Goal: Task Accomplishment & Management: Manage account settings

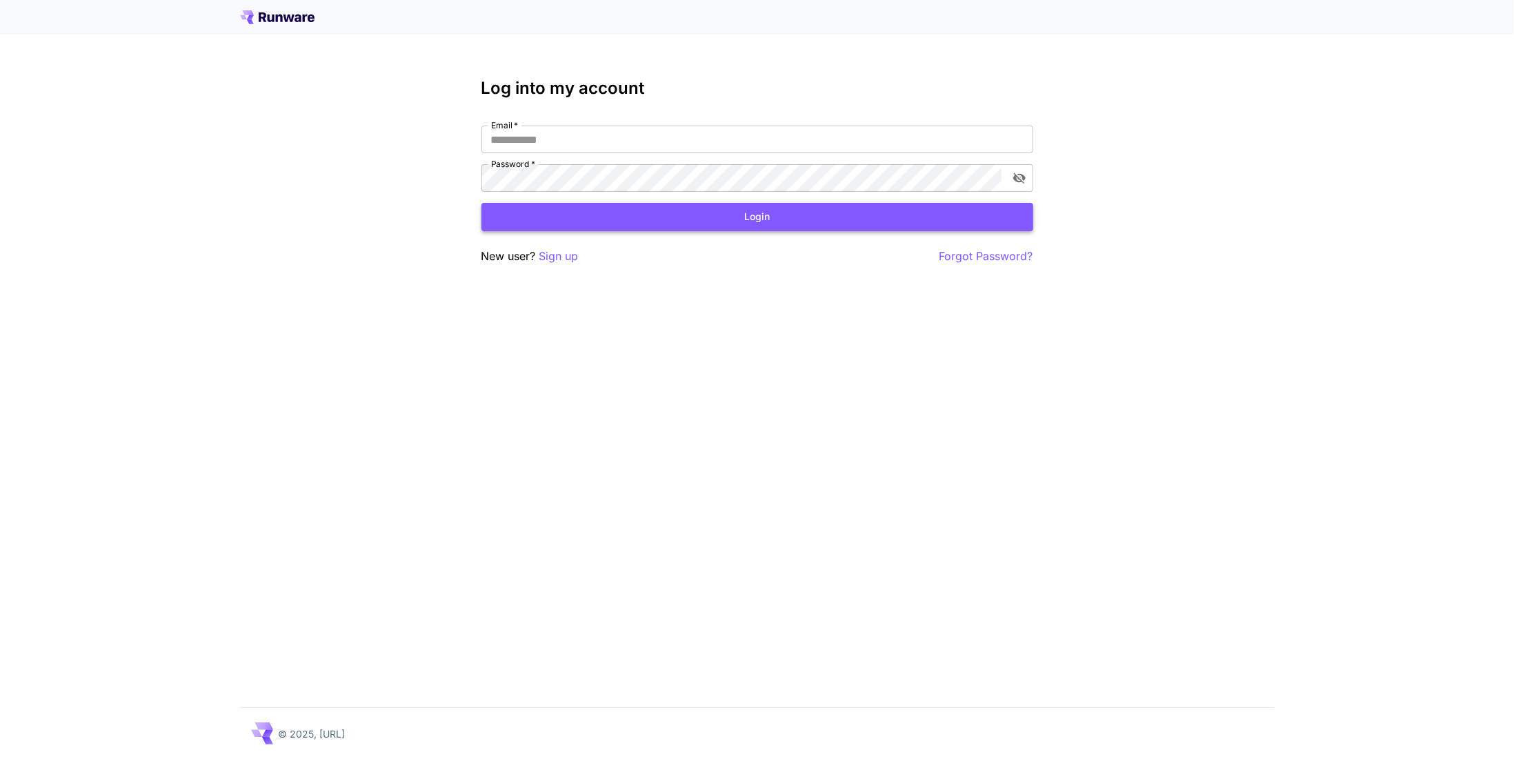
type input "**********"
click at [734, 217] on button "Login" at bounding box center [758, 217] width 552 height 28
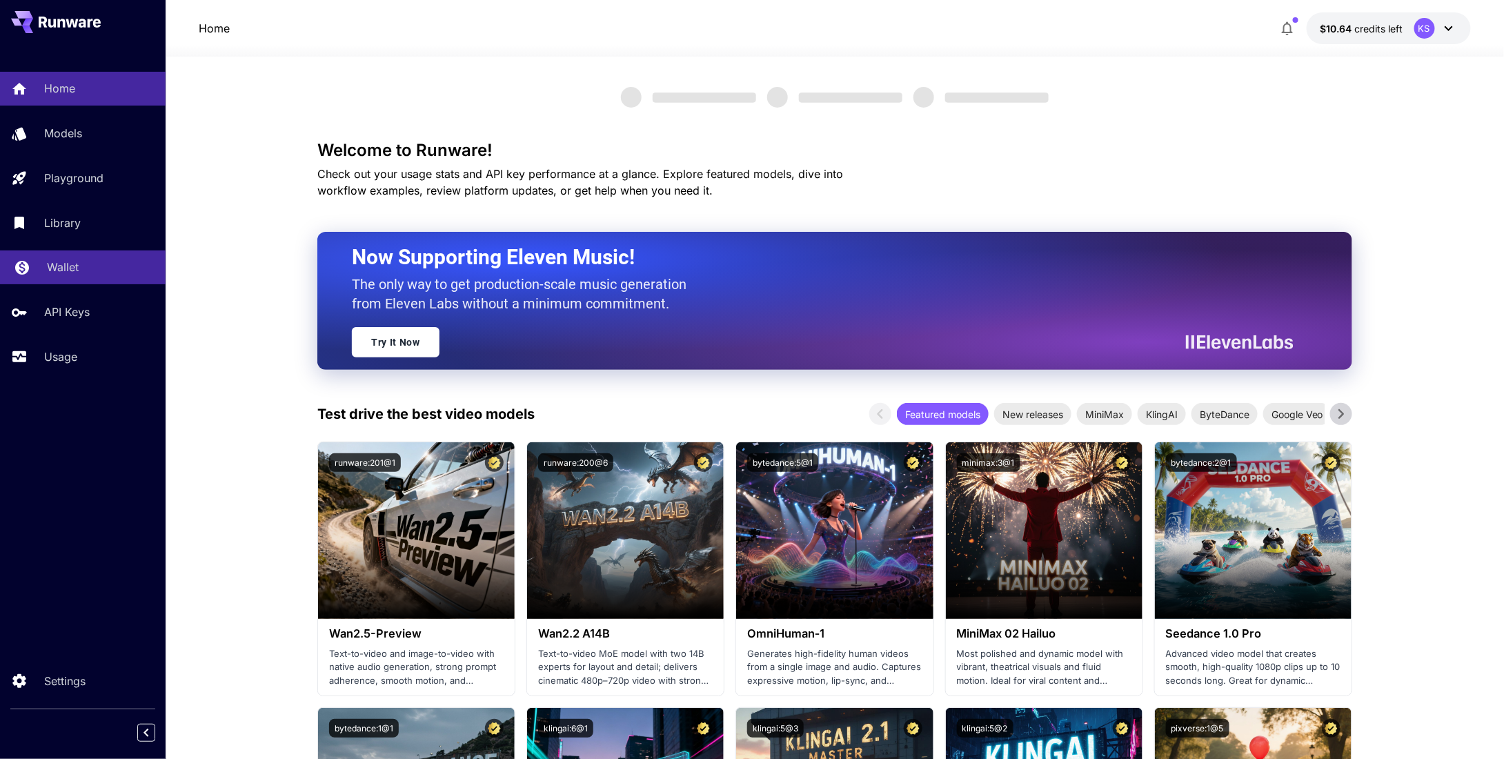
click at [64, 273] on p "Wallet" at bounding box center [63, 267] width 32 height 17
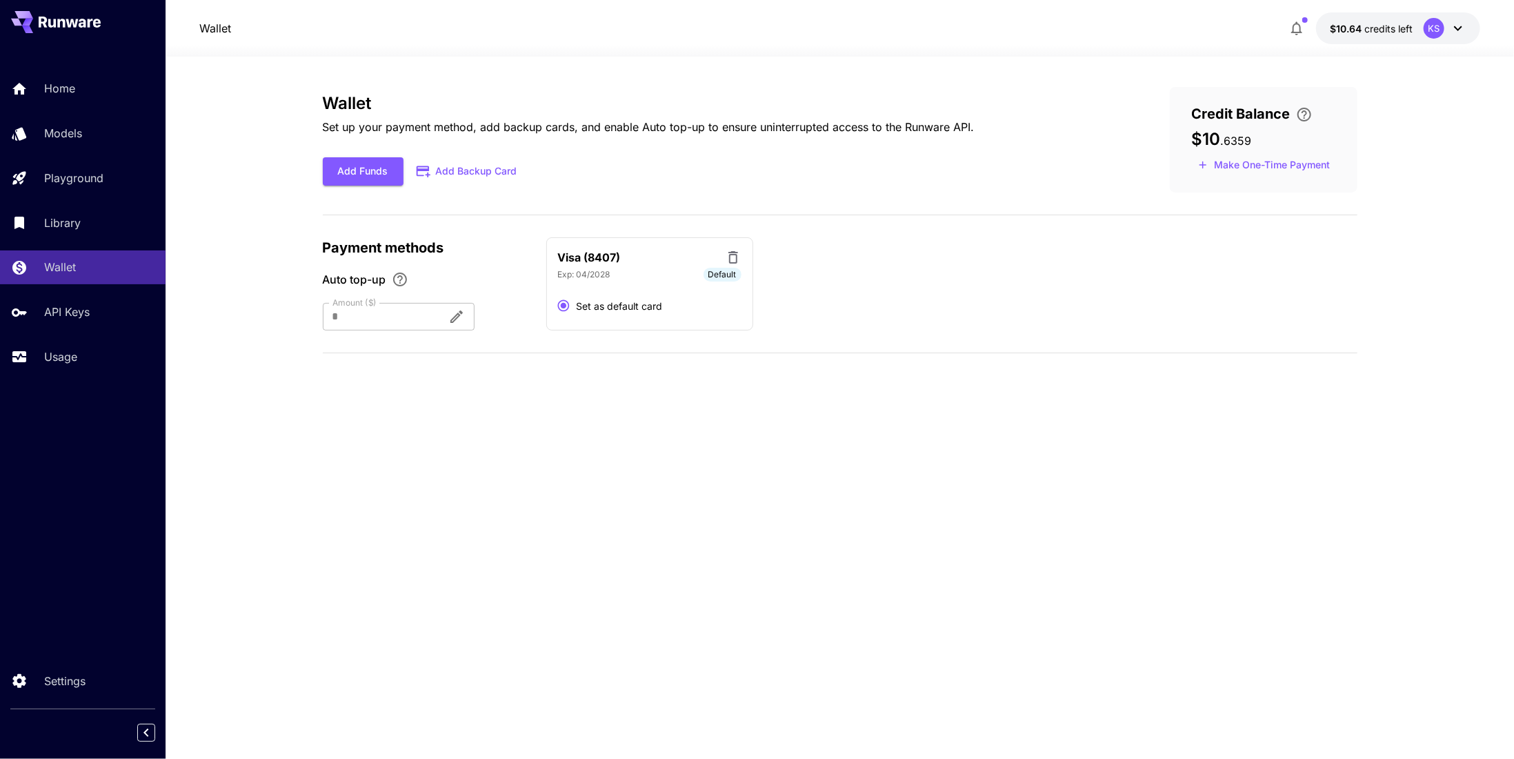
click at [66, 341] on div "Home Models Playground Library Wallet API Keys Usage" at bounding box center [83, 222] width 166 height 301
click at [66, 350] on link "Usage" at bounding box center [83, 357] width 166 height 34
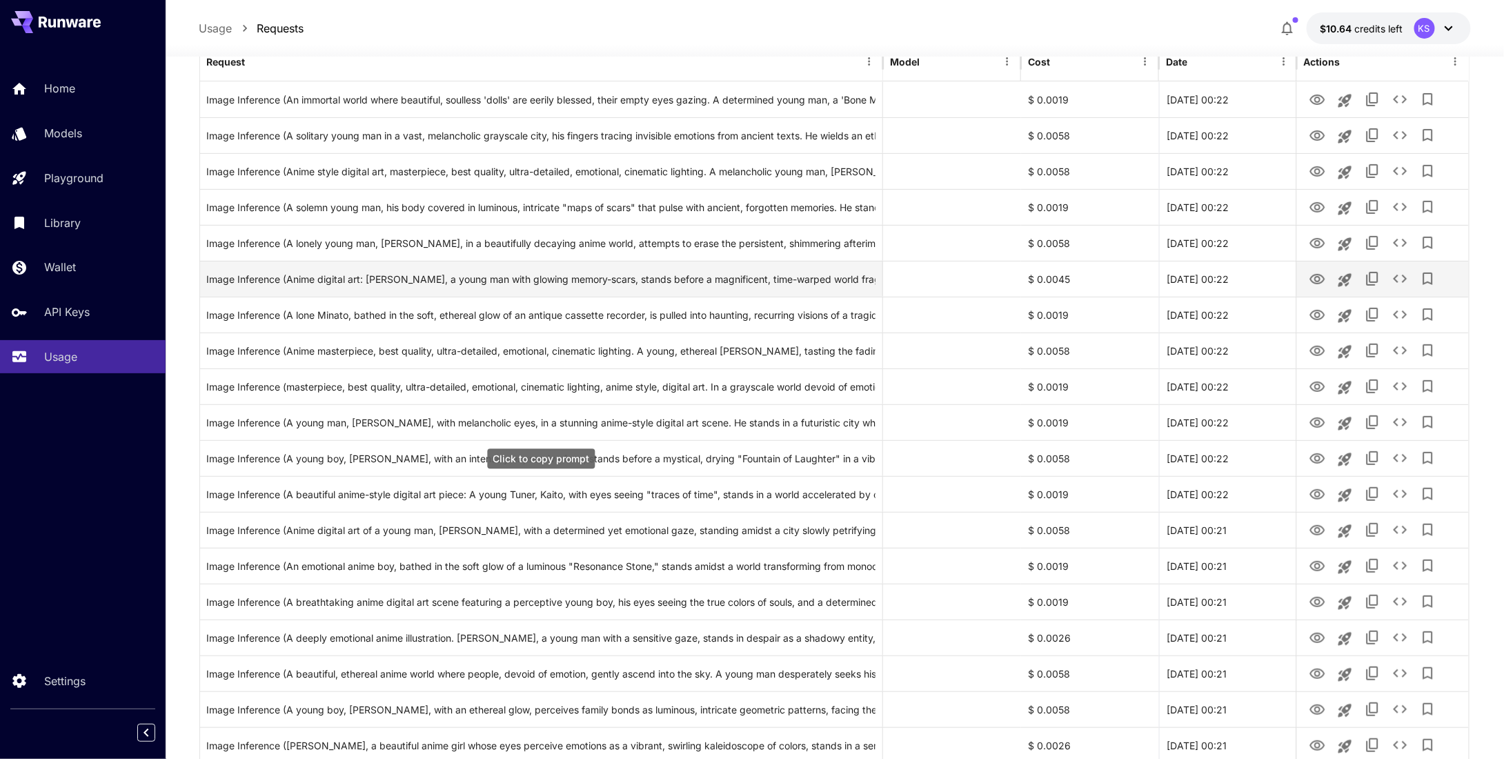
scroll to position [207, 0]
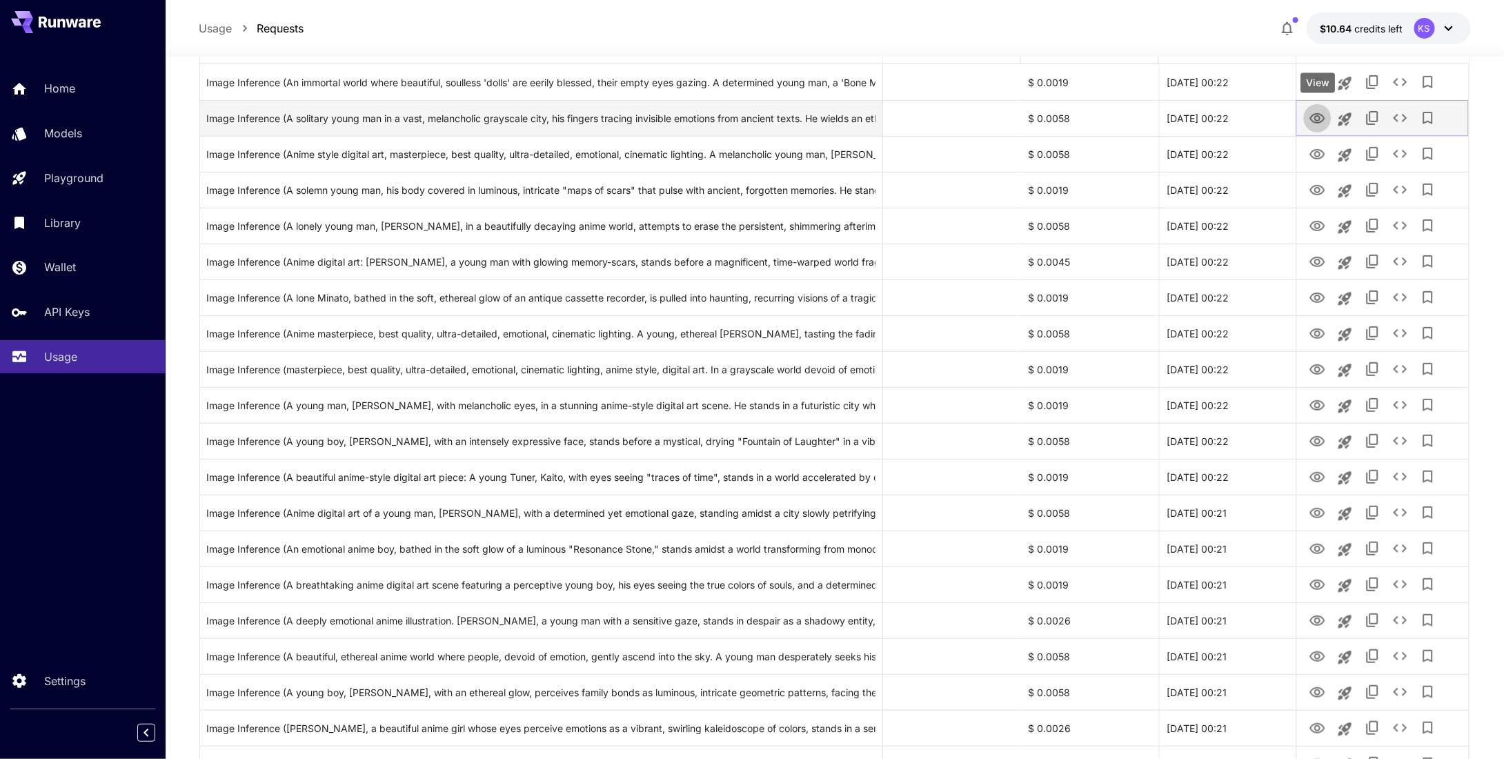
click at [1323, 120] on icon "View" at bounding box center [1317, 118] width 15 height 10
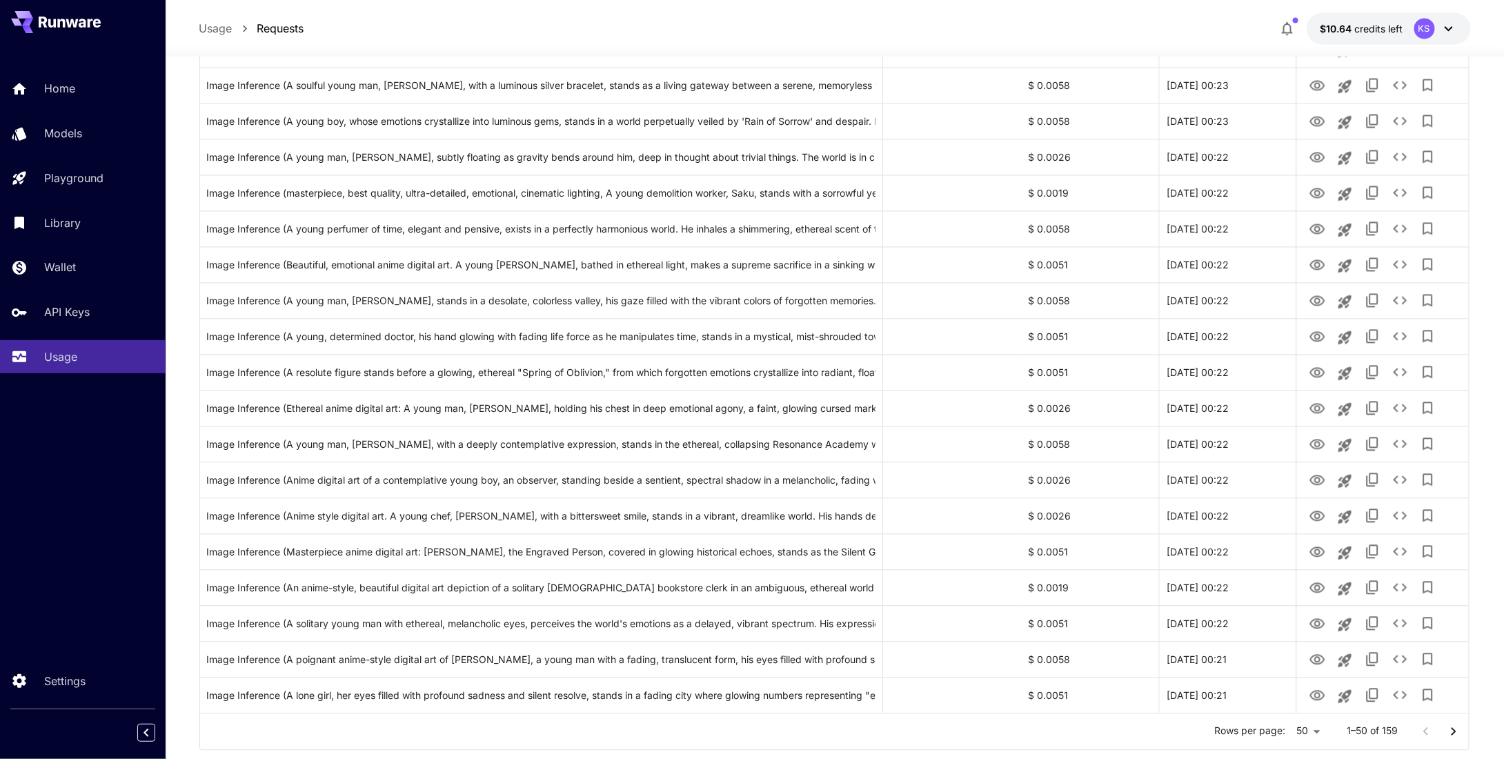
scroll to position [1383, 0]
